Goal: Information Seeking & Learning: Learn about a topic

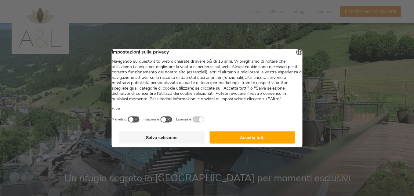
click at [255, 143] on button "Accetta tutti" at bounding box center [252, 137] width 86 height 12
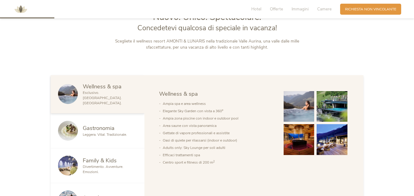
scroll to position [275, 0]
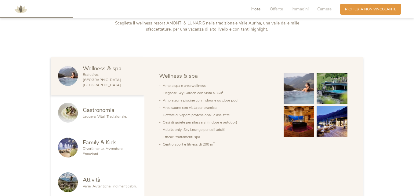
click at [109, 146] on span "Divertimento. Avventure. Emozioni." at bounding box center [103, 151] width 41 height 10
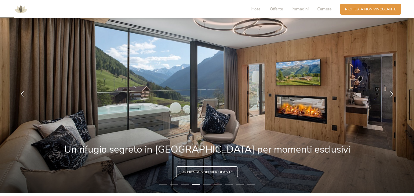
scroll to position [0, 0]
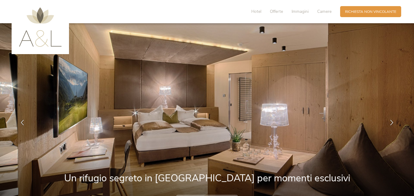
click at [47, 38] on img at bounding box center [40, 26] width 43 height 39
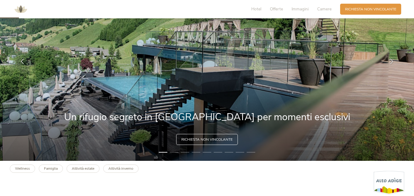
scroll to position [92, 0]
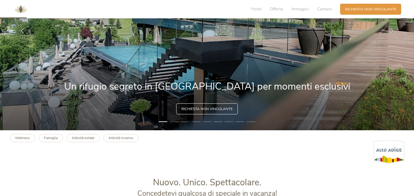
click at [175, 121] on li "2" at bounding box center [174, 121] width 9 height 5
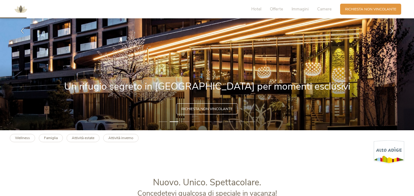
click at [184, 121] on li "3" at bounding box center [185, 121] width 9 height 5
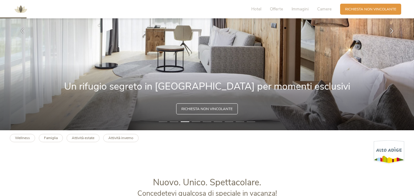
click at [198, 119] on li "4" at bounding box center [196, 121] width 9 height 5
click at [196, 121] on li "4" at bounding box center [196, 121] width 9 height 5
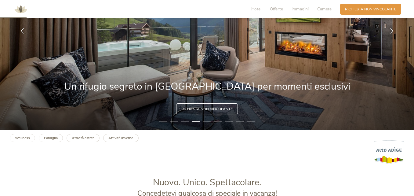
click at [205, 121] on li "5" at bounding box center [207, 121] width 9 height 5
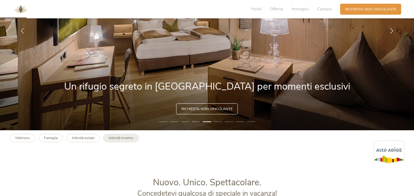
click at [117, 136] on b "Attività inverno" at bounding box center [120, 137] width 25 height 5
